Goal: Task Accomplishment & Management: Complete application form

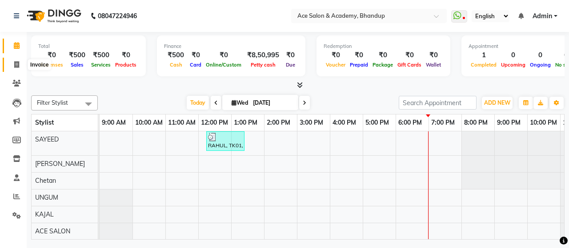
click at [17, 63] on icon at bounding box center [16, 64] width 5 height 7
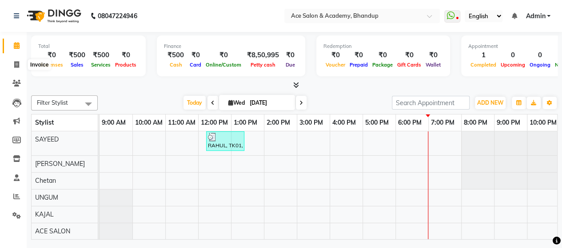
select select "5800"
select select "service"
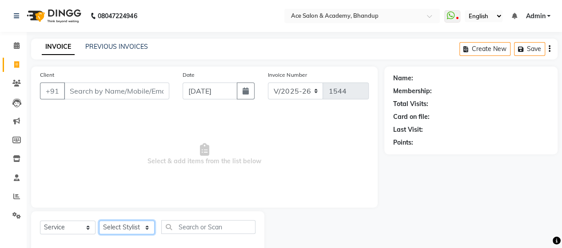
click at [141, 226] on select "Select Stylist" at bounding box center [127, 228] width 56 height 14
click at [126, 224] on select "Select Stylist" at bounding box center [127, 228] width 56 height 14
click at [339, 167] on span "Select & add items from the list below" at bounding box center [204, 154] width 329 height 89
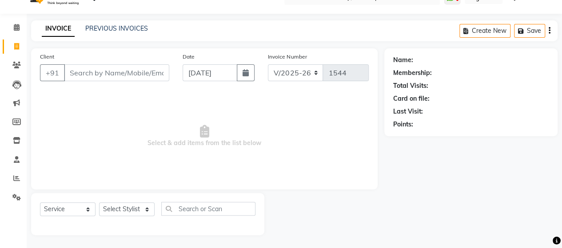
click at [323, 129] on span "Select & add items from the list below" at bounding box center [204, 136] width 329 height 89
click at [16, 46] on icon at bounding box center [16, 46] width 5 height 7
select select "service"
type input "1544"
select select "5800"
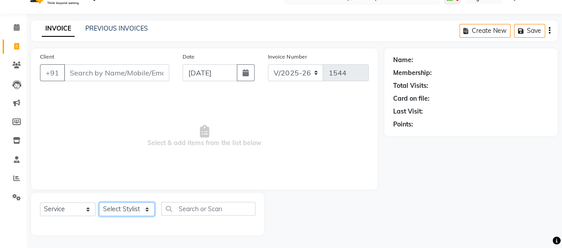
click at [129, 205] on select "Select Stylist ACE SALON Chetan [PERSON_NAME] UNGUM [PERSON_NAME]" at bounding box center [127, 210] width 56 height 14
select select "89012"
click at [99, 203] on select "Select Stylist ACE SALON Chetan [PERSON_NAME] UNGUM [PERSON_NAME]" at bounding box center [127, 210] width 56 height 14
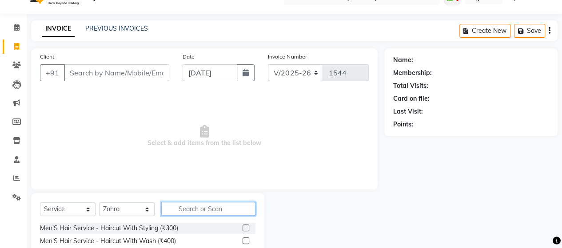
click at [224, 208] on input "text" at bounding box center [208, 209] width 94 height 14
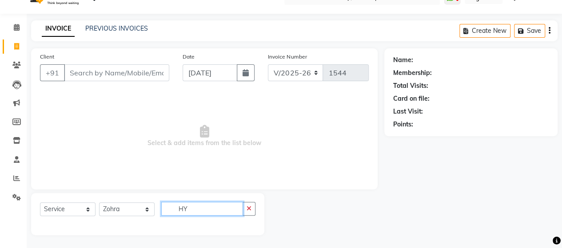
type input "H"
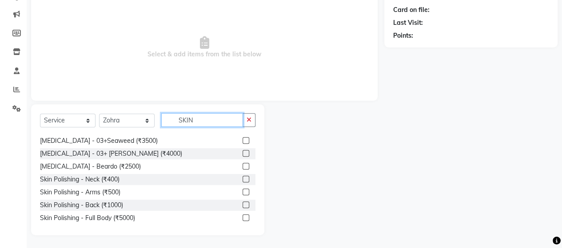
scroll to position [44, 0]
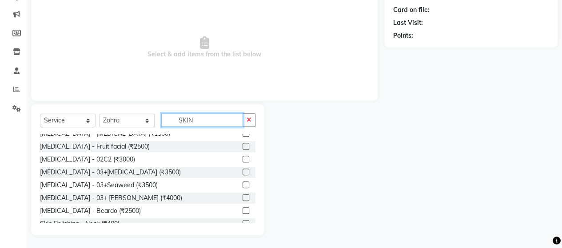
type input "SKIN"
click at [243, 184] on label at bounding box center [246, 185] width 7 height 7
click at [243, 184] on input "checkbox" at bounding box center [246, 186] width 6 height 6
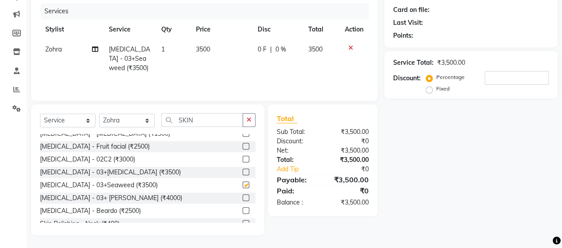
checkbox input "false"
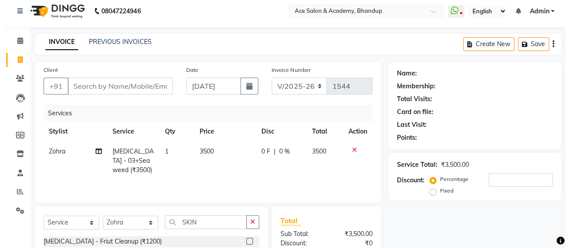
scroll to position [0, 0]
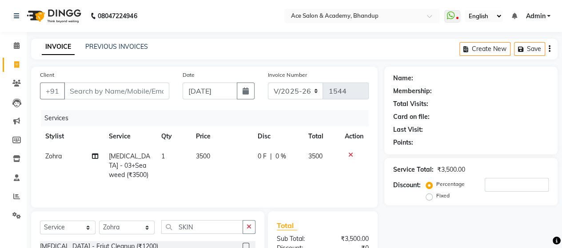
click at [205, 155] on span "3500" at bounding box center [203, 156] width 14 height 8
select select "89012"
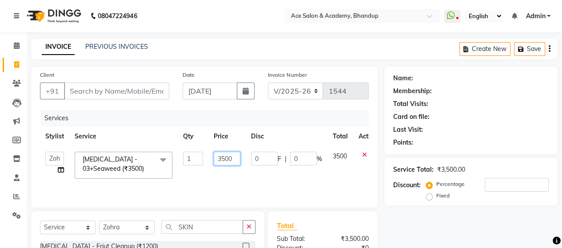
click at [224, 156] on input "3500" at bounding box center [227, 159] width 27 height 14
type input "00"
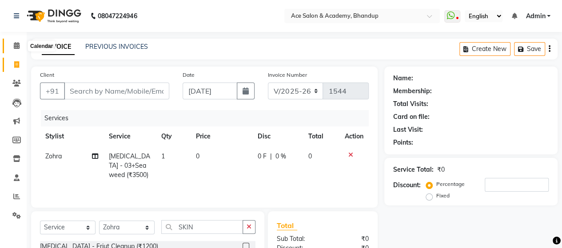
click at [20, 44] on span at bounding box center [17, 46] width 16 height 10
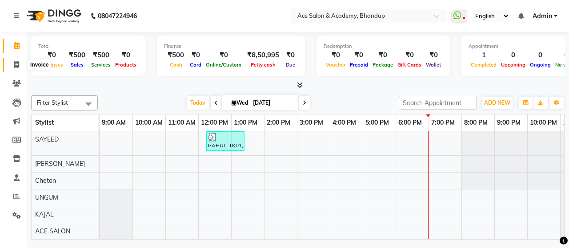
click at [17, 60] on span at bounding box center [17, 65] width 16 height 10
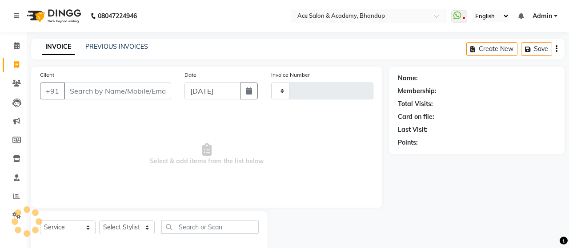
drag, startPoint x: 16, startPoint y: 64, endPoint x: 63, endPoint y: 2, distance: 77.1
click at [17, 64] on icon at bounding box center [16, 64] width 5 height 7
select select "service"
type input "1544"
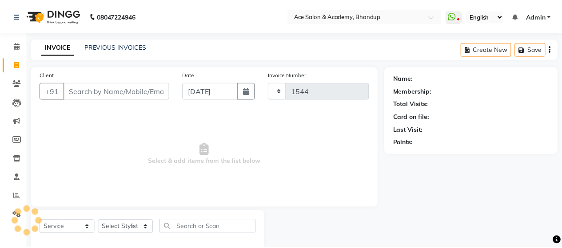
scroll to position [18, 0]
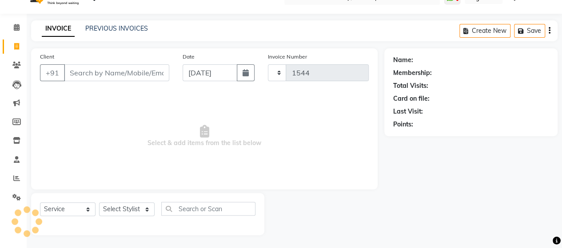
select select "5800"
click at [141, 208] on select "Select Stylist" at bounding box center [127, 210] width 56 height 14
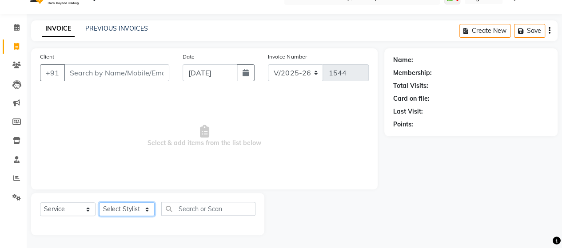
click at [134, 208] on select "Select Stylist ACE SALON Chetan [PERSON_NAME] UNGUM [PERSON_NAME]" at bounding box center [127, 210] width 56 height 14
select select "89012"
click at [99, 203] on select "Select Stylist ACE SALON Chetan [PERSON_NAME] UNGUM [PERSON_NAME]" at bounding box center [127, 210] width 56 height 14
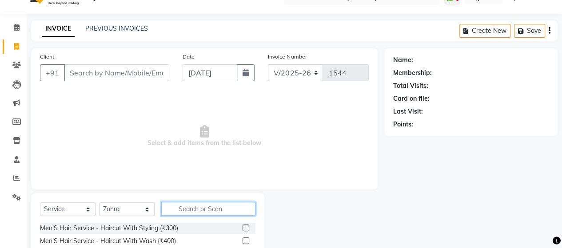
click at [190, 208] on input "text" at bounding box center [208, 209] width 94 height 14
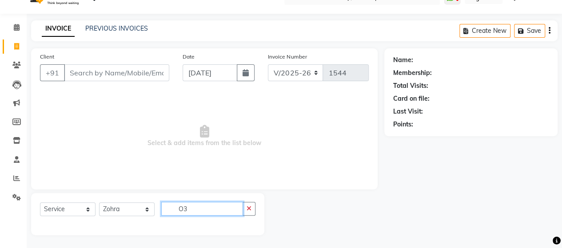
type input "O"
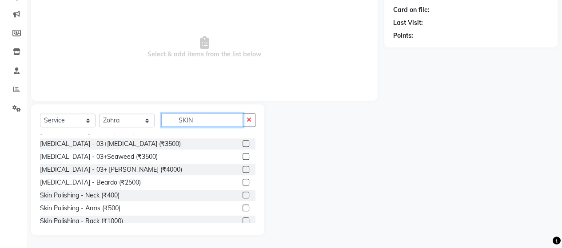
scroll to position [60, 0]
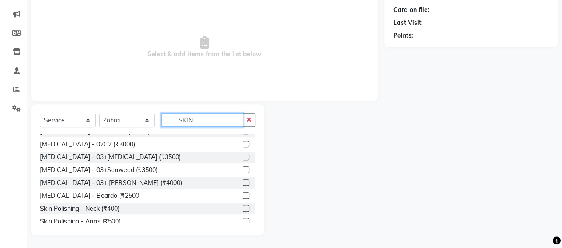
type input "SKIN"
click at [243, 168] on label at bounding box center [246, 170] width 7 height 7
click at [243, 168] on input "checkbox" at bounding box center [246, 171] width 6 height 6
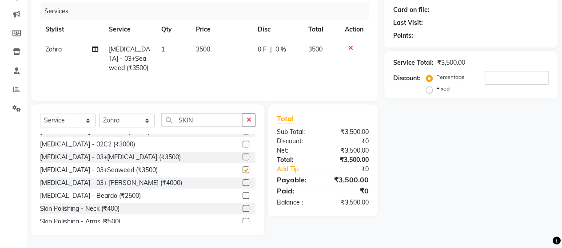
checkbox input "false"
click at [204, 49] on span "3500" at bounding box center [203, 49] width 14 height 8
select select "89012"
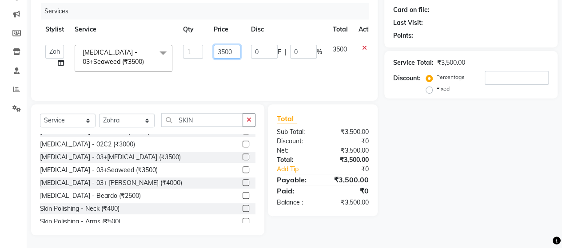
click at [224, 52] on input "3500" at bounding box center [227, 52] width 27 height 14
type input "5000"
click at [222, 120] on input "SKIN" at bounding box center [202, 120] width 82 height 14
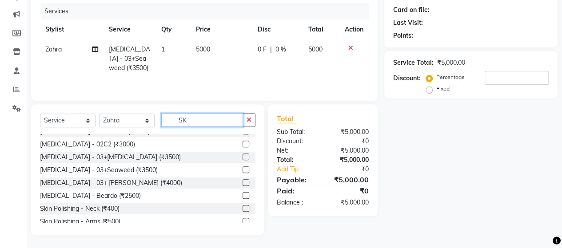
type input "S"
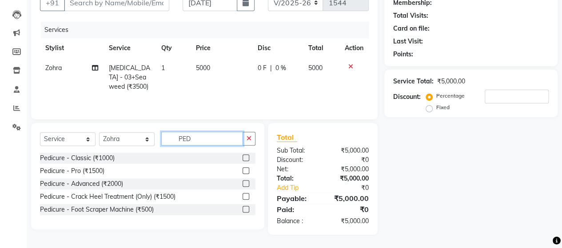
scroll to position [0, 0]
type input "PED"
click at [248, 184] on label at bounding box center [246, 184] width 7 height 7
click at [248, 184] on input "checkbox" at bounding box center [246, 185] width 6 height 6
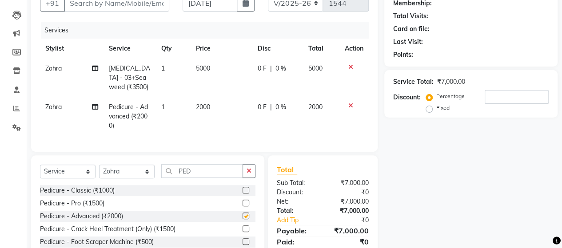
checkbox input "false"
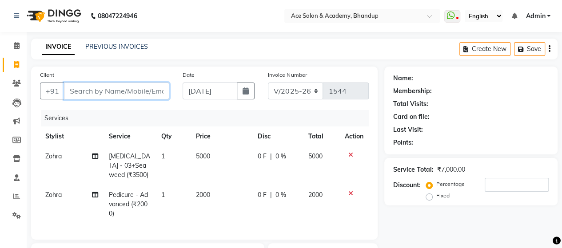
click at [86, 90] on input "Client" at bounding box center [116, 91] width 105 height 17
type input "C"
type input "0"
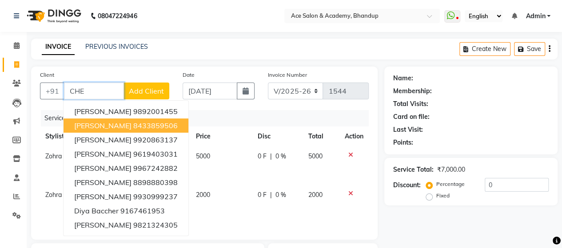
click at [142, 128] on ngb-highlight "8433859506" at bounding box center [155, 125] width 44 height 9
type input "8433859506"
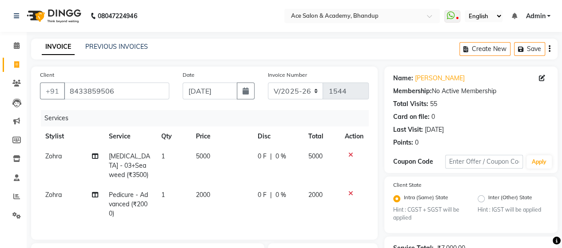
click at [464, 77] on div "Name: [PERSON_NAME]" at bounding box center [471, 78] width 156 height 9
click at [542, 77] on icon at bounding box center [542, 78] width 6 height 6
select select "[DEMOGRAPHIC_DATA]"
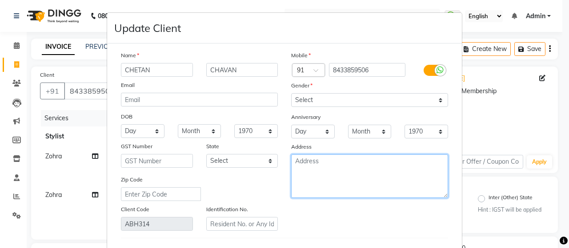
click at [306, 163] on textarea at bounding box center [369, 177] width 157 height 44
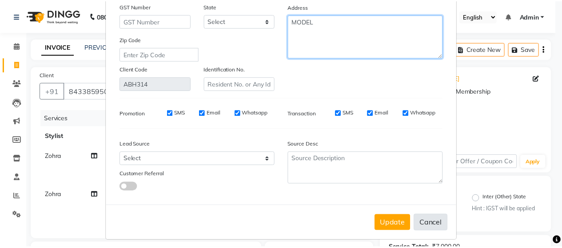
scroll to position [144, 0]
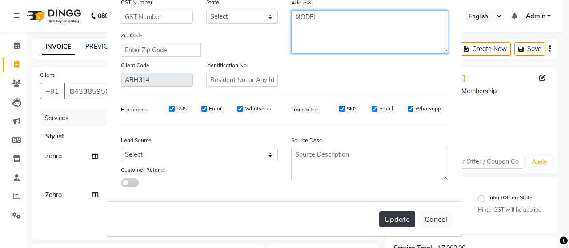
type textarea "MODEL"
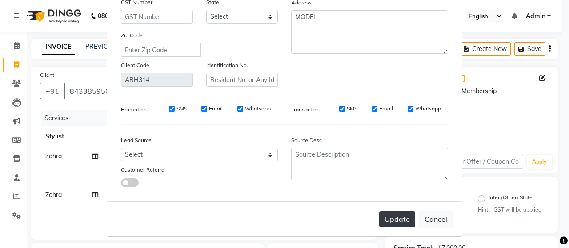
click at [399, 215] on button "Update" at bounding box center [397, 220] width 36 height 16
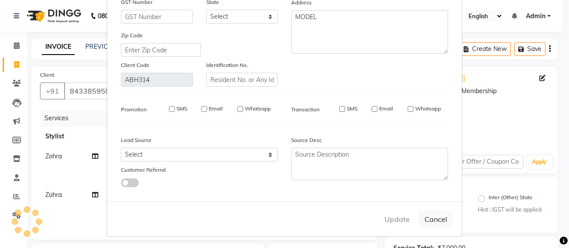
select select
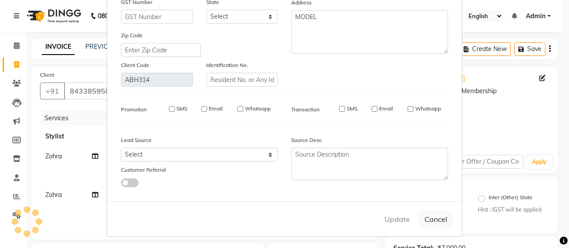
select select
checkbox input "false"
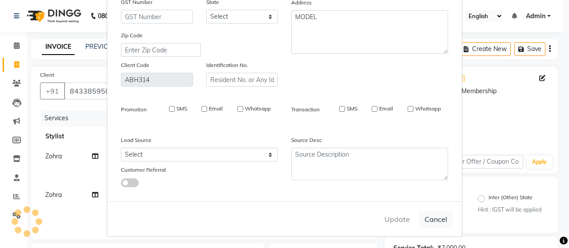
checkbox input "false"
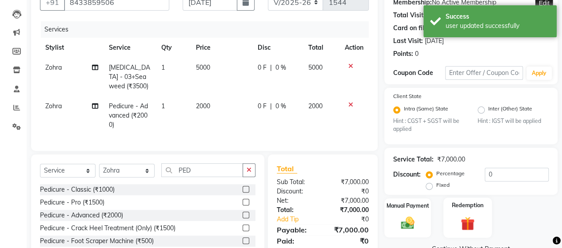
scroll to position [126, 0]
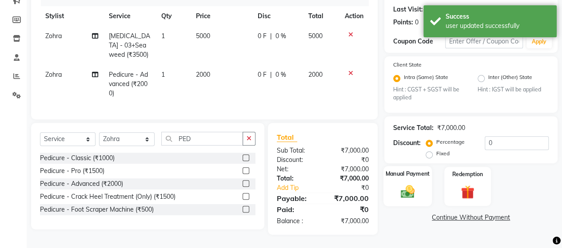
click at [416, 172] on div "Manual Payment" at bounding box center [408, 187] width 48 height 40
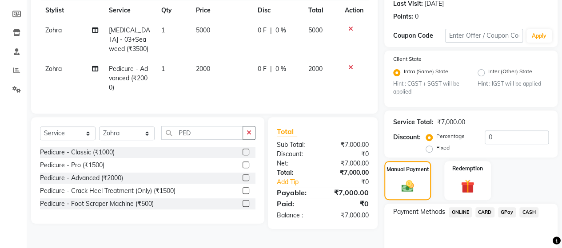
click at [464, 209] on span "ONLINE" at bounding box center [460, 213] width 23 height 10
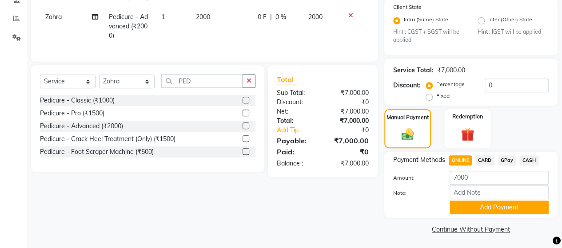
scroll to position [179, 0]
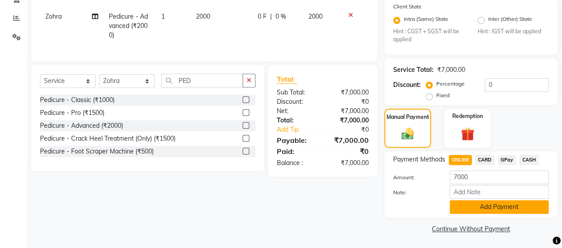
click at [490, 207] on button "Add Payment" at bounding box center [499, 207] width 99 height 14
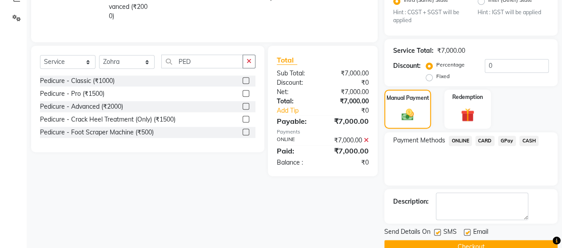
scroll to position [216, 0]
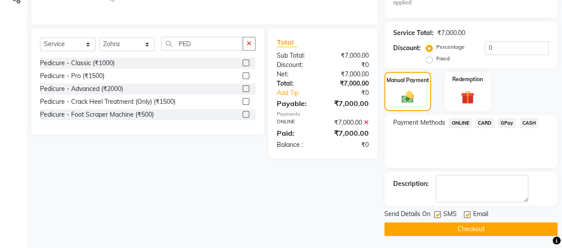
click at [476, 226] on button "Checkout" at bounding box center [470, 230] width 173 height 14
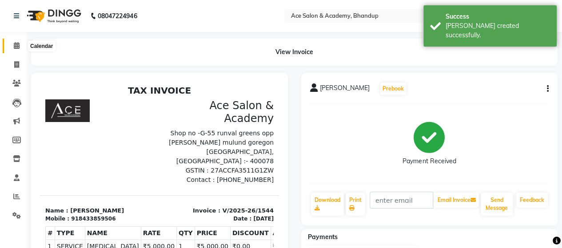
click at [16, 44] on icon at bounding box center [17, 45] width 6 height 7
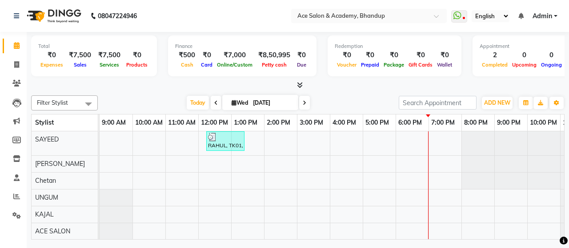
click at [559, 83] on div at bounding box center [297, 85] width 533 height 9
